Goal: Navigation & Orientation: Understand site structure

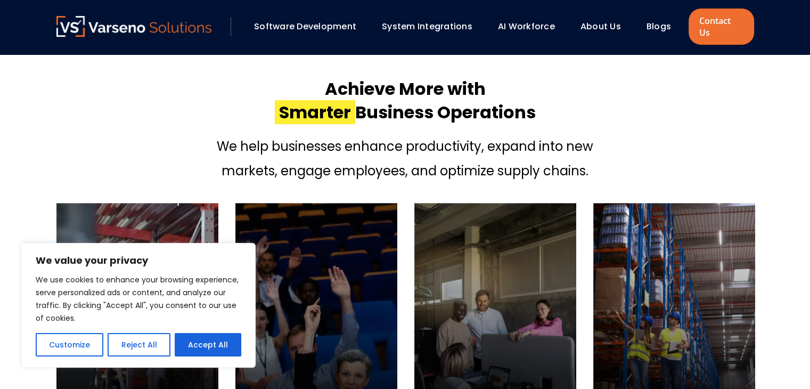
scroll to position [383, 0]
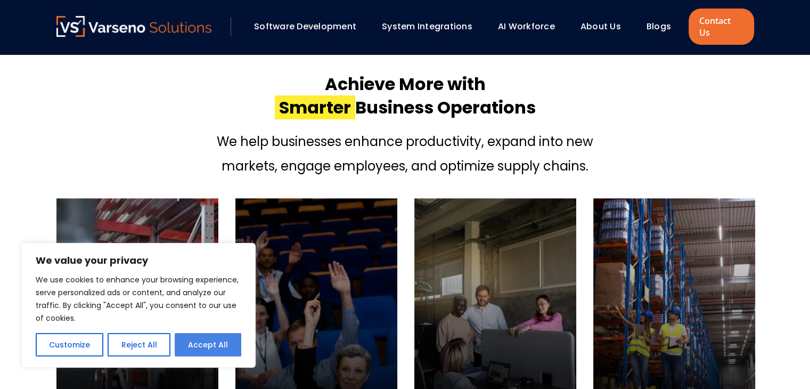
click at [211, 348] on button "Accept All" at bounding box center [208, 344] width 67 height 23
checkbox input "true"
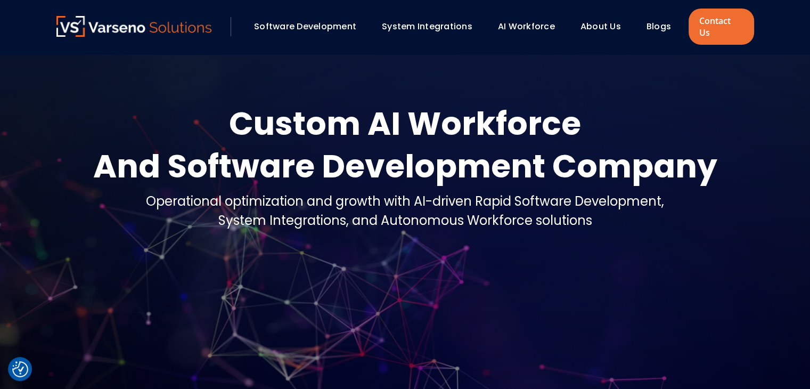
scroll to position [0, 0]
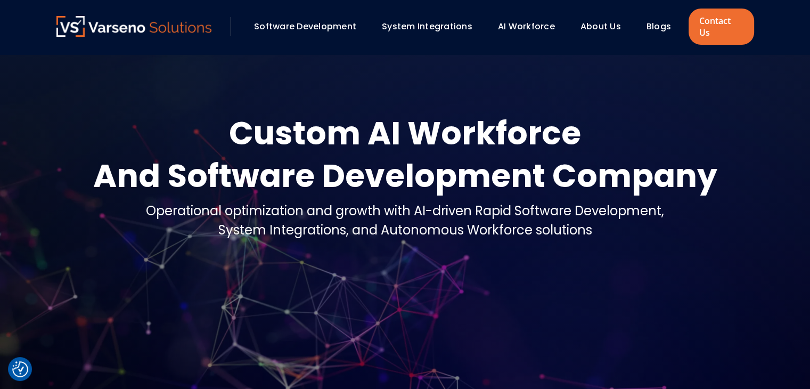
click at [598, 20] on link "About Us" at bounding box center [600, 26] width 40 height 12
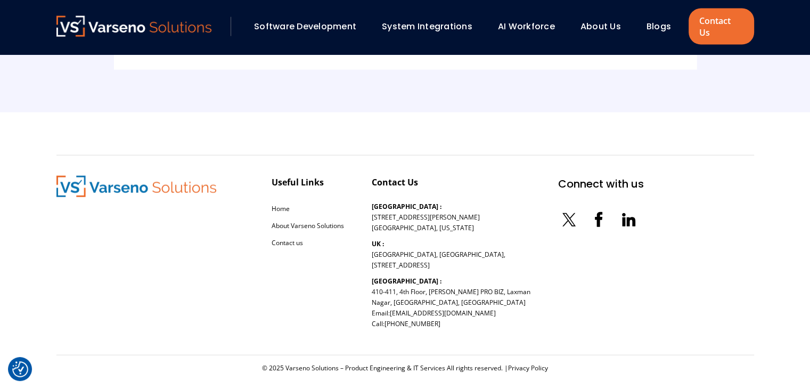
scroll to position [2439, 0]
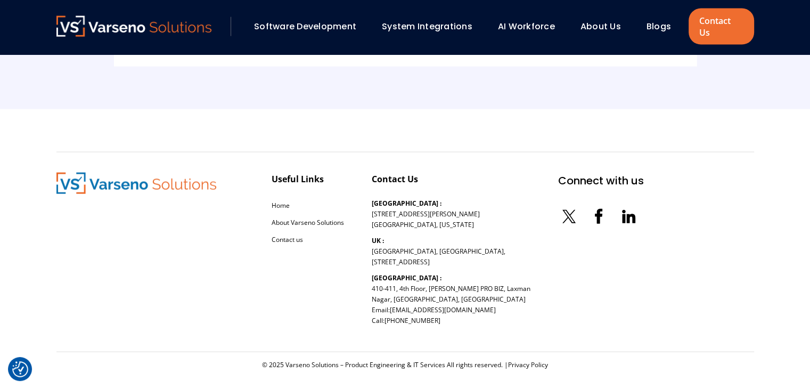
click at [312, 20] on link "Software Development" at bounding box center [305, 26] width 102 height 12
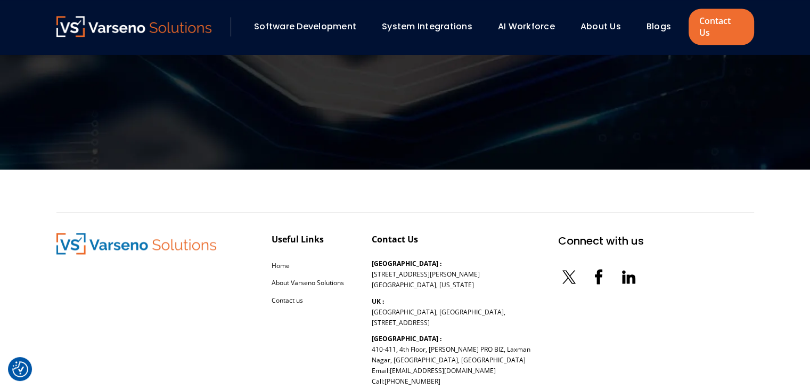
scroll to position [1727, 0]
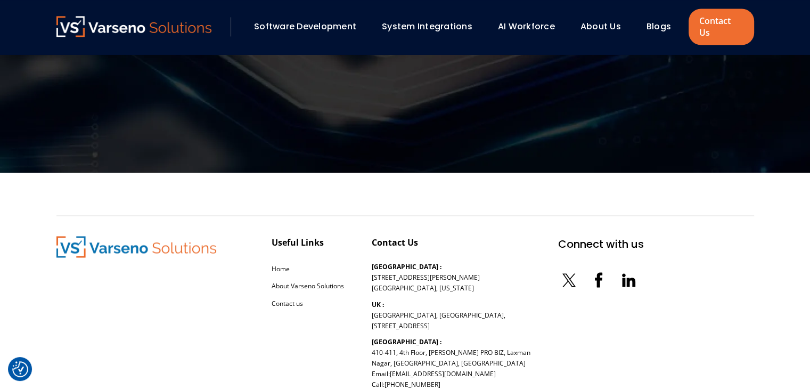
click at [588, 20] on link "About Us" at bounding box center [600, 26] width 40 height 12
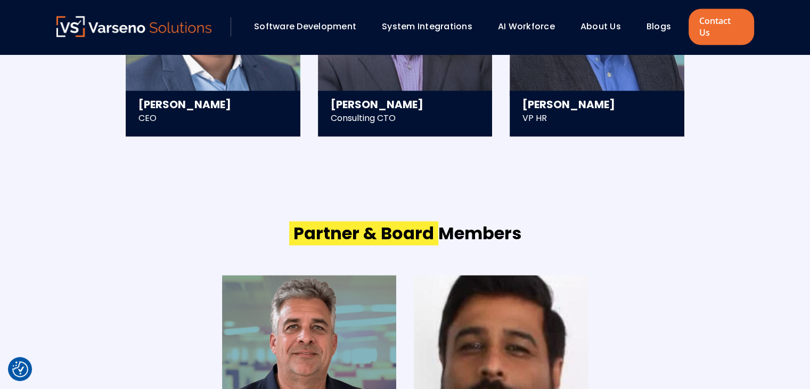
scroll to position [1663, 0]
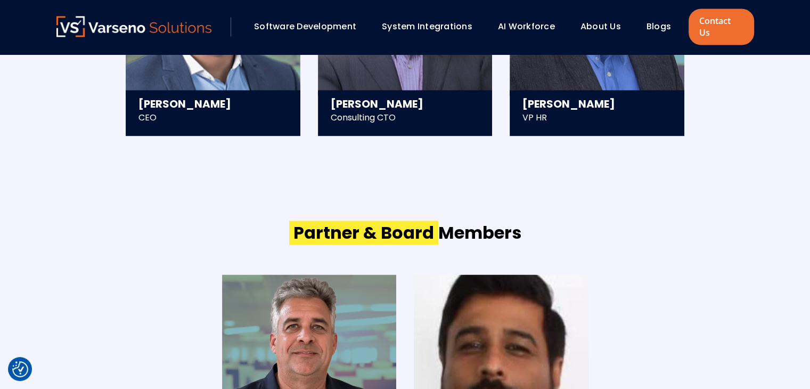
click at [651, 20] on link "Blogs" at bounding box center [658, 26] width 24 height 12
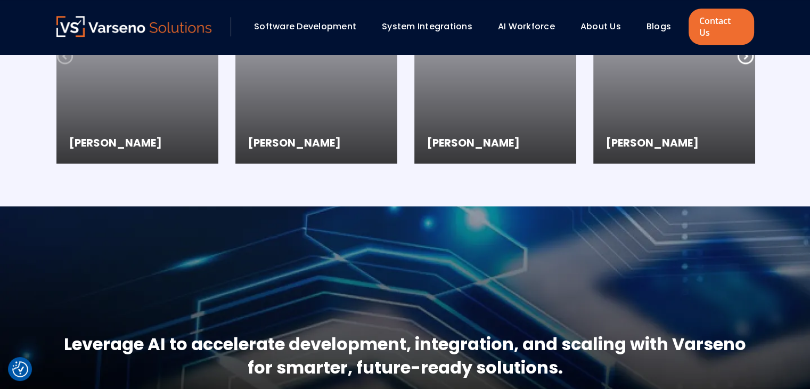
scroll to position [1080, 0]
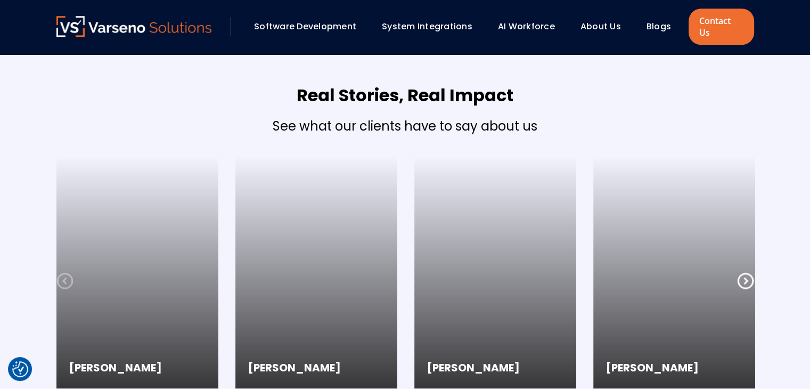
drag, startPoint x: 412, startPoint y: 9, endPoint x: 408, endPoint y: 14, distance: 6.5
click at [408, 14] on div "Software Development System Integrations AI Workforce About Us" at bounding box center [404, 27] width 697 height 36
click at [408, 20] on link "System Integrations" at bounding box center [427, 26] width 90 height 12
click at [333, 18] on div "Software Development" at bounding box center [310, 27] width 122 height 18
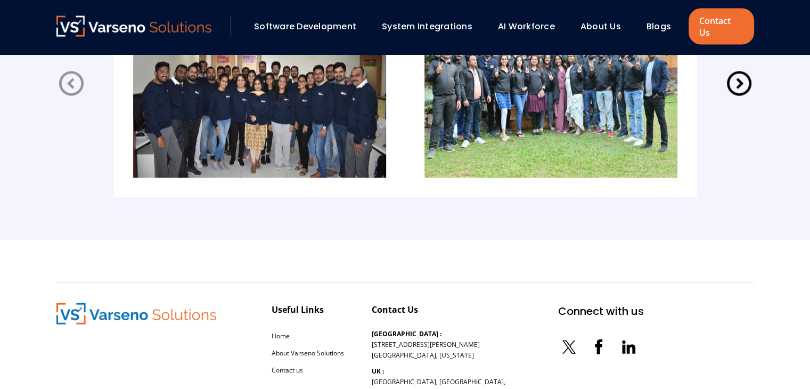
scroll to position [2439, 0]
